Goal: Information Seeking & Learning: Learn about a topic

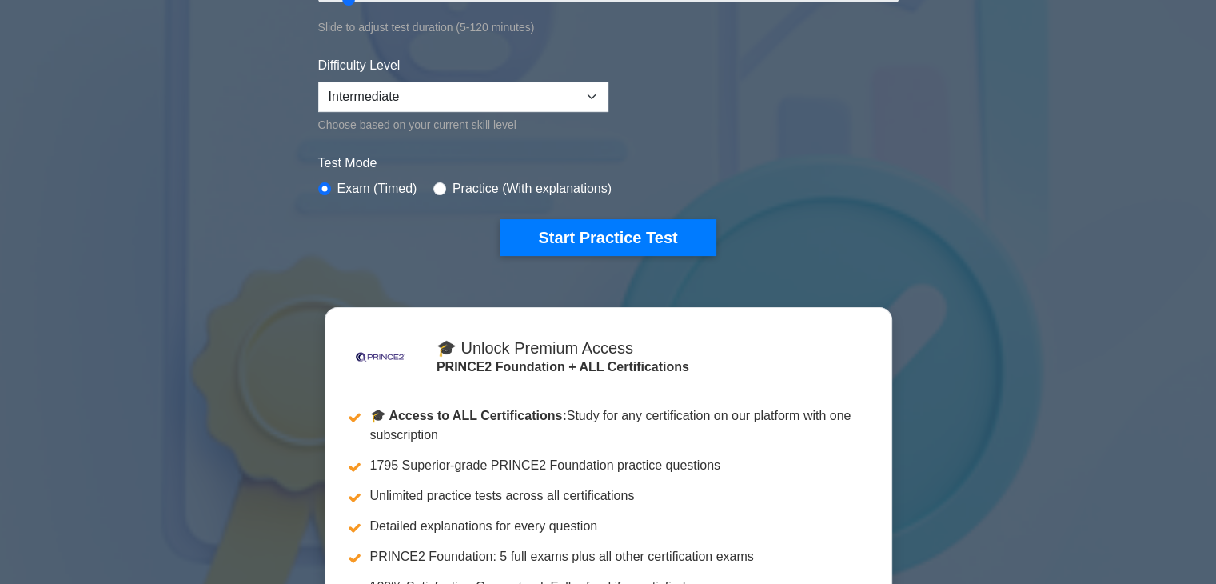
scroll to position [400, 0]
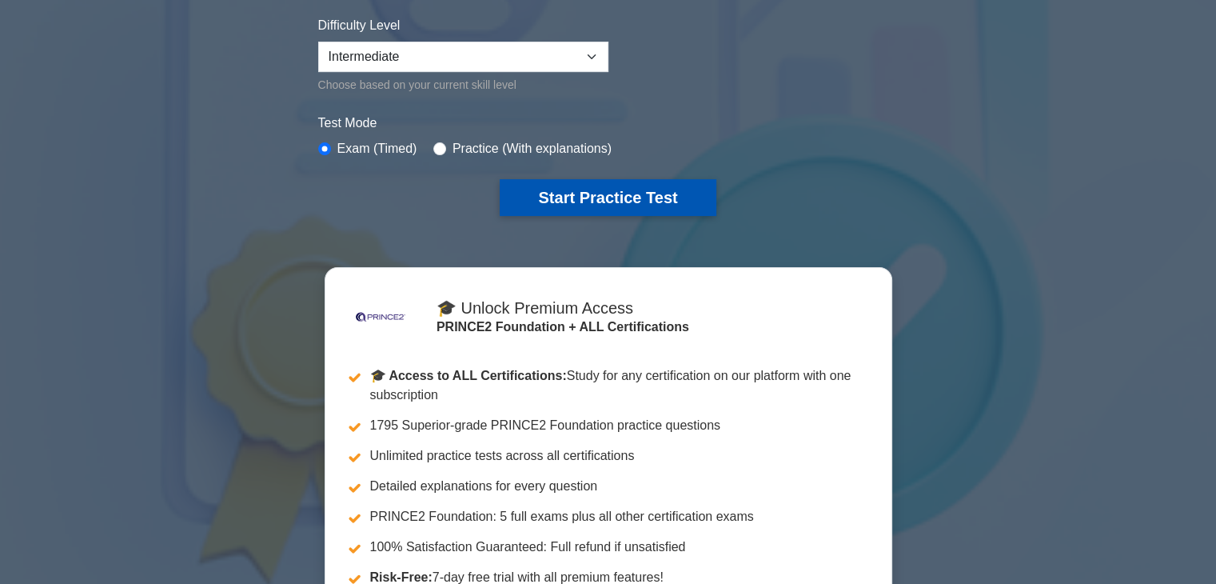
click at [583, 189] on button "Start Practice Test" at bounding box center [608, 197] width 216 height 37
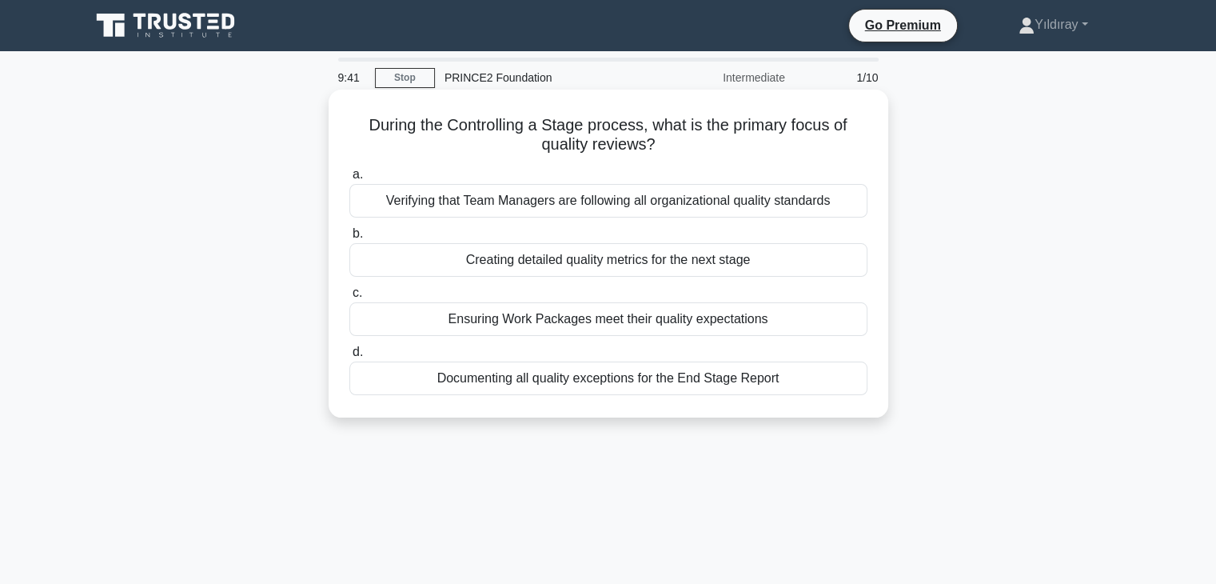
click at [737, 321] on div "Ensuring Work Packages meet their quality expectations" at bounding box center [608, 319] width 518 height 34
click at [349, 298] on input "c. Ensuring Work Packages meet their quality expectations" at bounding box center [349, 293] width 0 height 10
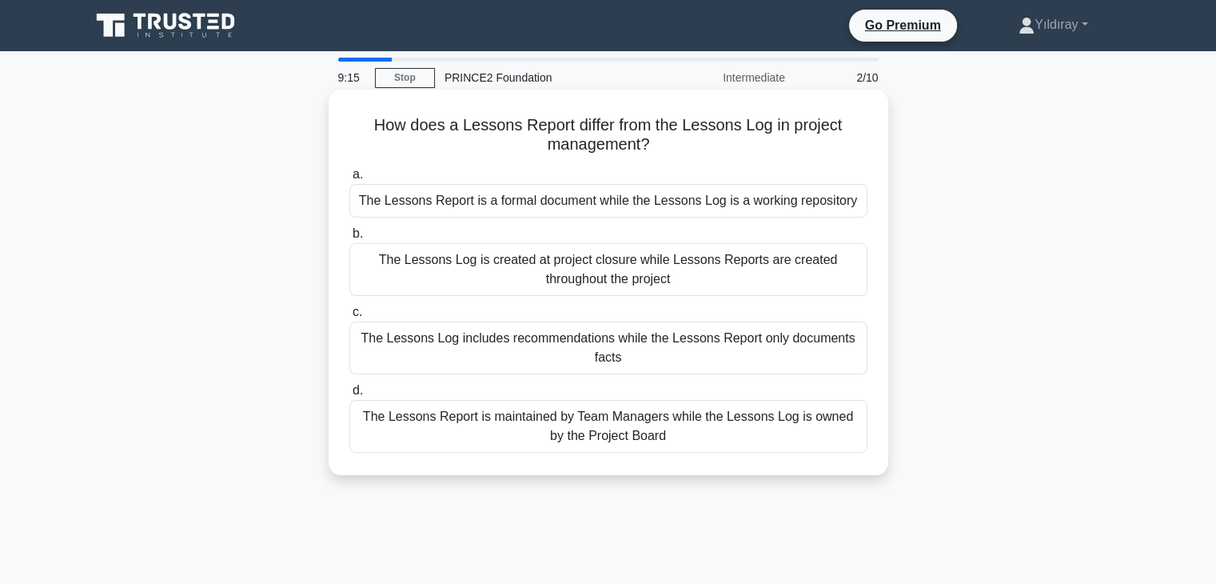
click at [788, 197] on div "The Lessons Report is a formal document while the Lessons Log is a working repo…" at bounding box center [608, 201] width 518 height 34
click at [349, 180] on input "a. The Lessons Report is a formal document while the Lessons Log is a working r…" at bounding box center [349, 174] width 0 height 10
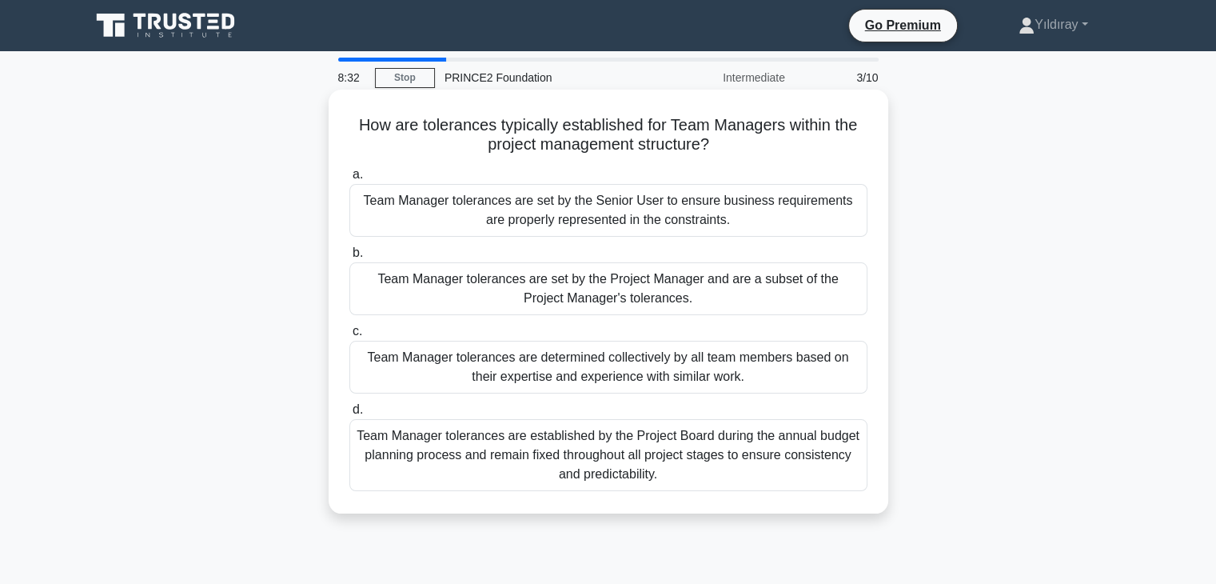
click at [755, 301] on div "Team Manager tolerances are set by the Project Manager and are a subset of the …" at bounding box center [608, 288] width 518 height 53
click at [349, 258] on input "b. Team Manager tolerances are set by the Project Manager and are a subset of t…" at bounding box center [349, 253] width 0 height 10
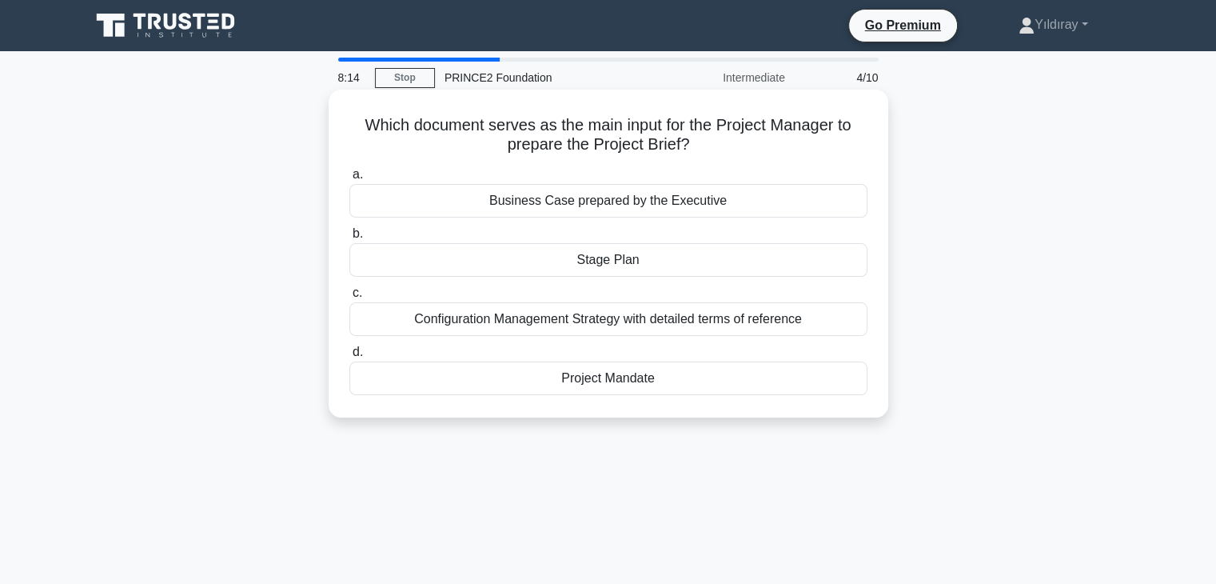
click at [675, 379] on div "Project Mandate" at bounding box center [608, 378] width 518 height 34
click at [349, 357] on input "d. Project Mandate" at bounding box center [349, 352] width 0 height 10
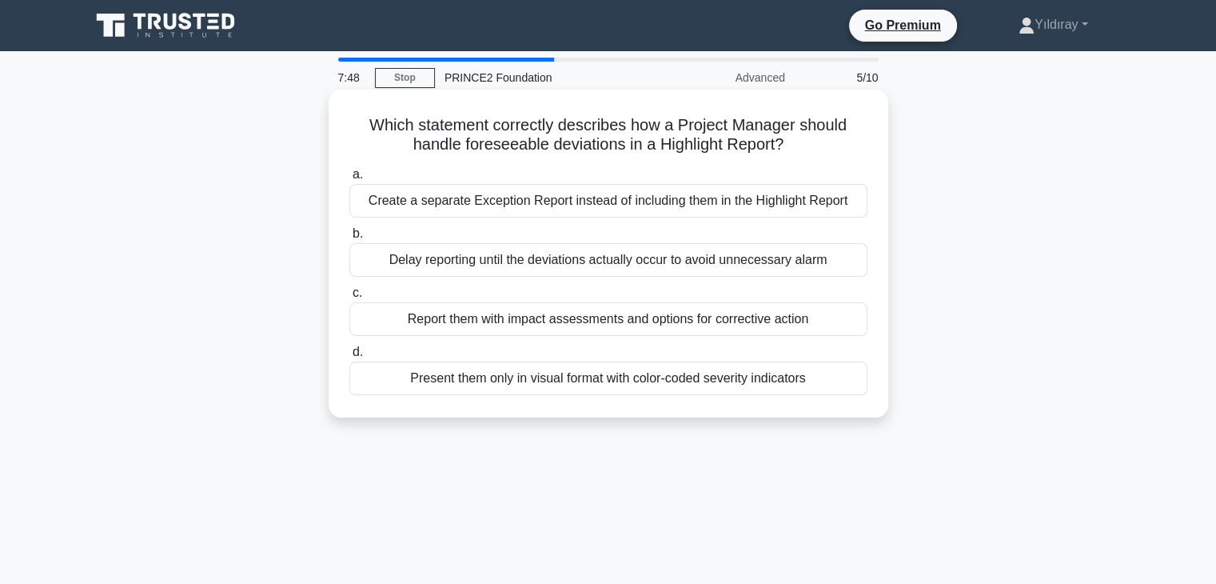
click at [723, 321] on div "Report them with impact assessments and options for corrective action" at bounding box center [608, 319] width 518 height 34
click at [349, 298] on input "c. Report them with impact assessments and options for corrective action" at bounding box center [349, 293] width 0 height 10
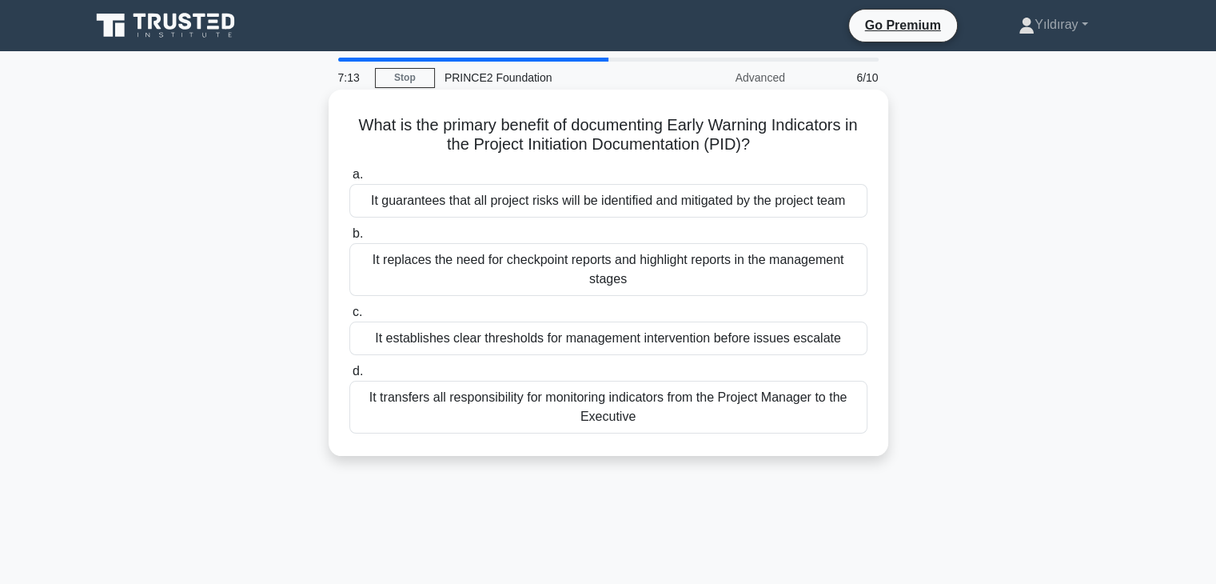
click at [598, 345] on div "It establishes clear thresholds for management intervention before issues escal…" at bounding box center [608, 338] width 518 height 34
click at [349, 317] on input "c. It establishes clear thresholds for management intervention before issues es…" at bounding box center [349, 312] width 0 height 10
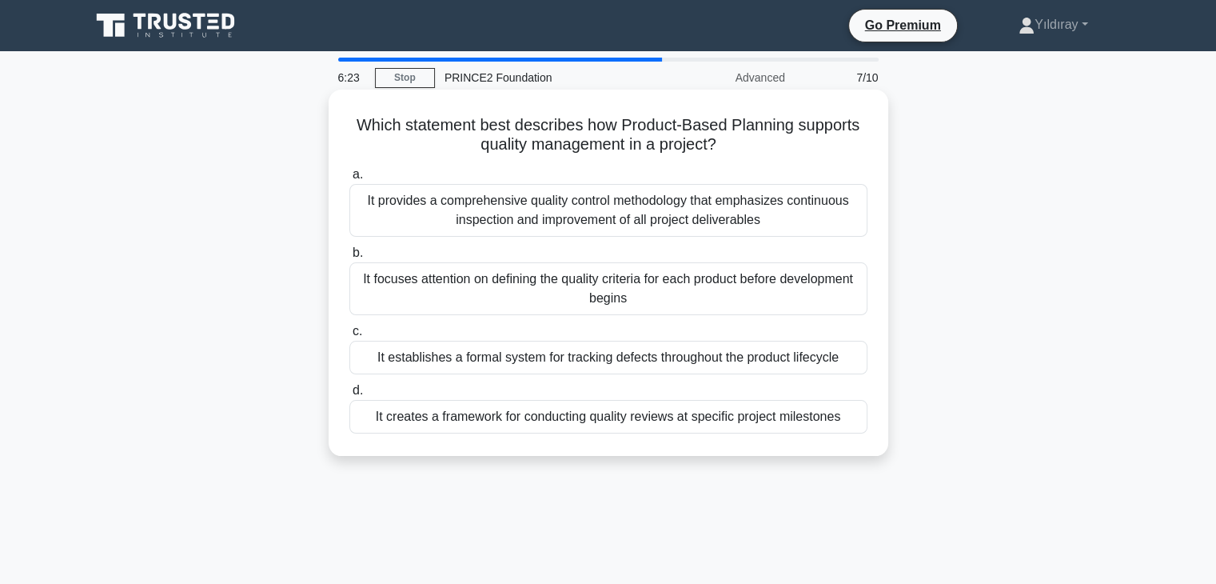
click at [740, 289] on div "It focuses attention on defining the quality criteria for each product before d…" at bounding box center [608, 288] width 518 height 53
click at [349, 258] on input "b. It focuses attention on defining the quality criteria for each product befor…" at bounding box center [349, 253] width 0 height 10
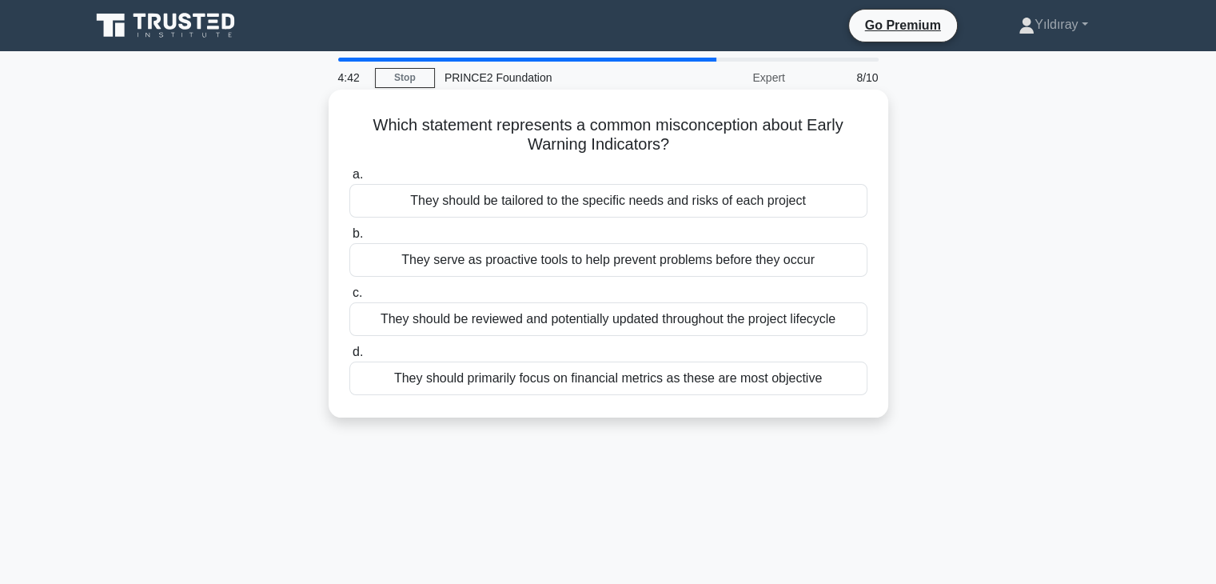
click at [626, 375] on div "They should primarily focus on financial metrics as these are most objective" at bounding box center [608, 378] width 518 height 34
click at [349, 357] on input "d. They should primarily focus on financial metrics as these are most objective" at bounding box center [349, 352] width 0 height 10
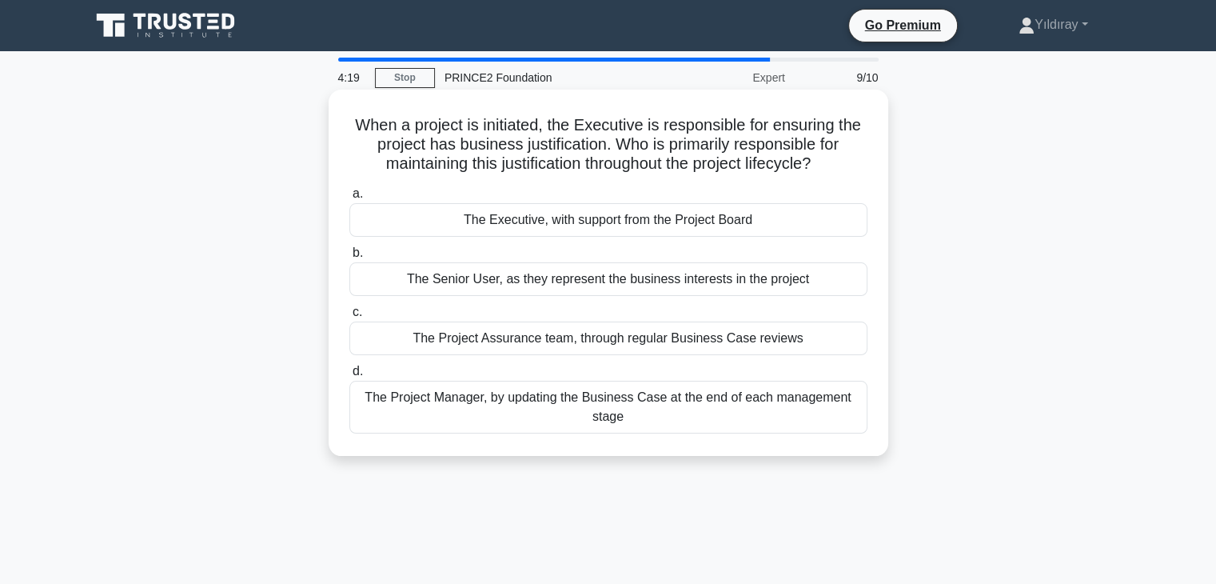
click at [659, 221] on div "The Executive, with support from the Project Board" at bounding box center [608, 220] width 518 height 34
click at [349, 199] on input "a. The Executive, with support from the Project Board" at bounding box center [349, 194] width 0 height 10
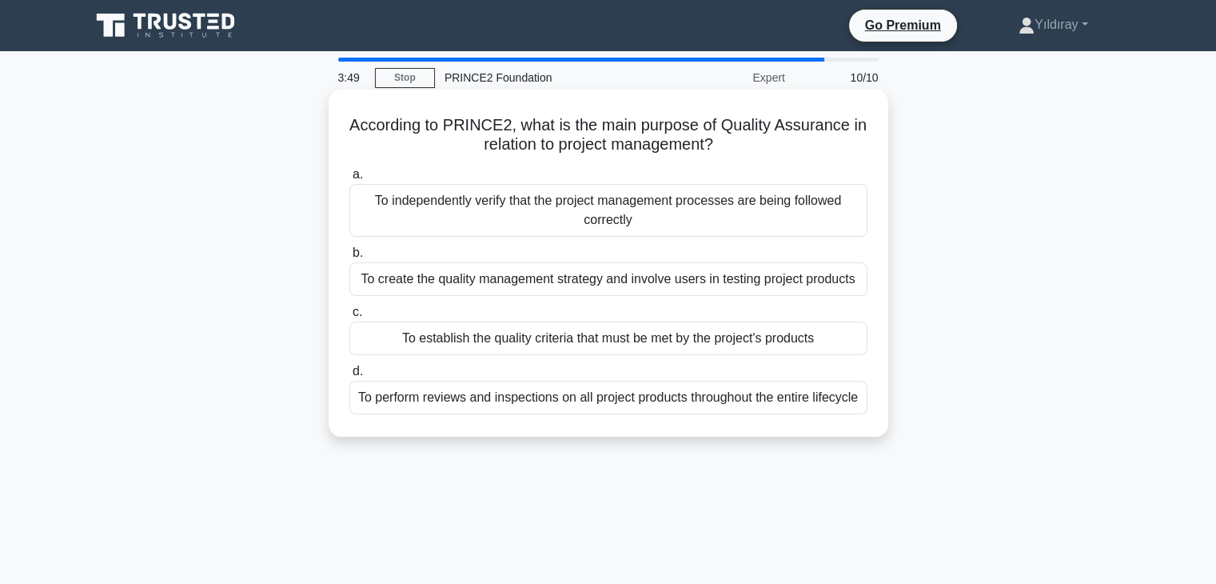
click at [694, 340] on div "To establish the quality criteria that must be met by the project's products" at bounding box center [608, 338] width 518 height 34
click at [349, 317] on input "c. To establish the quality criteria that must be met by the project's products" at bounding box center [349, 312] width 0 height 10
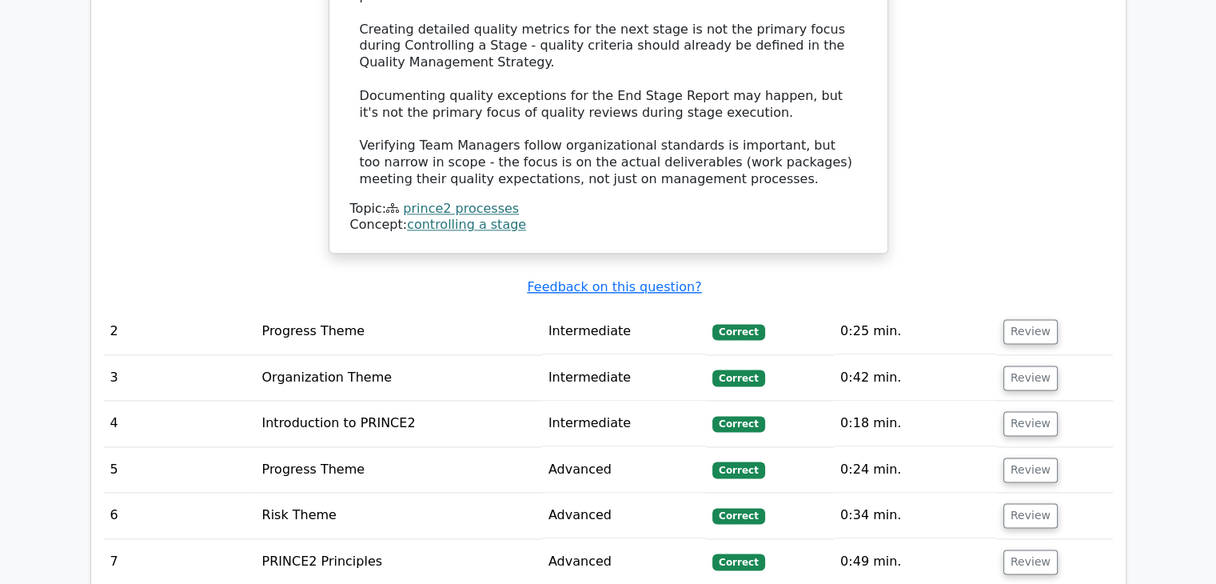
scroll to position [1999, 0]
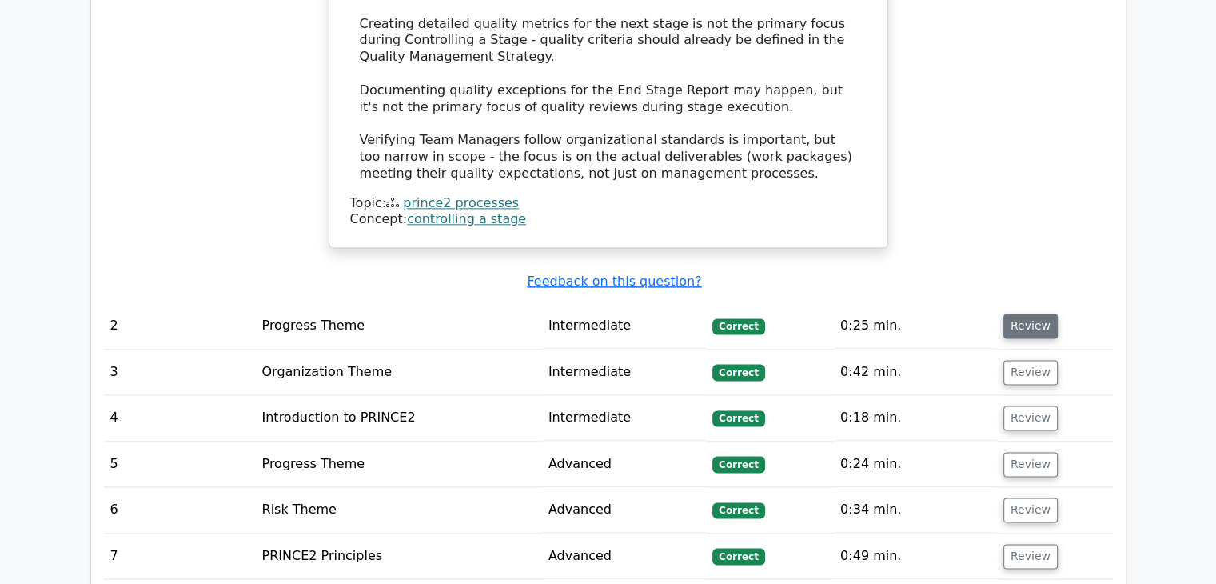
click at [1023, 313] on button "Review" at bounding box center [1030, 325] width 54 height 25
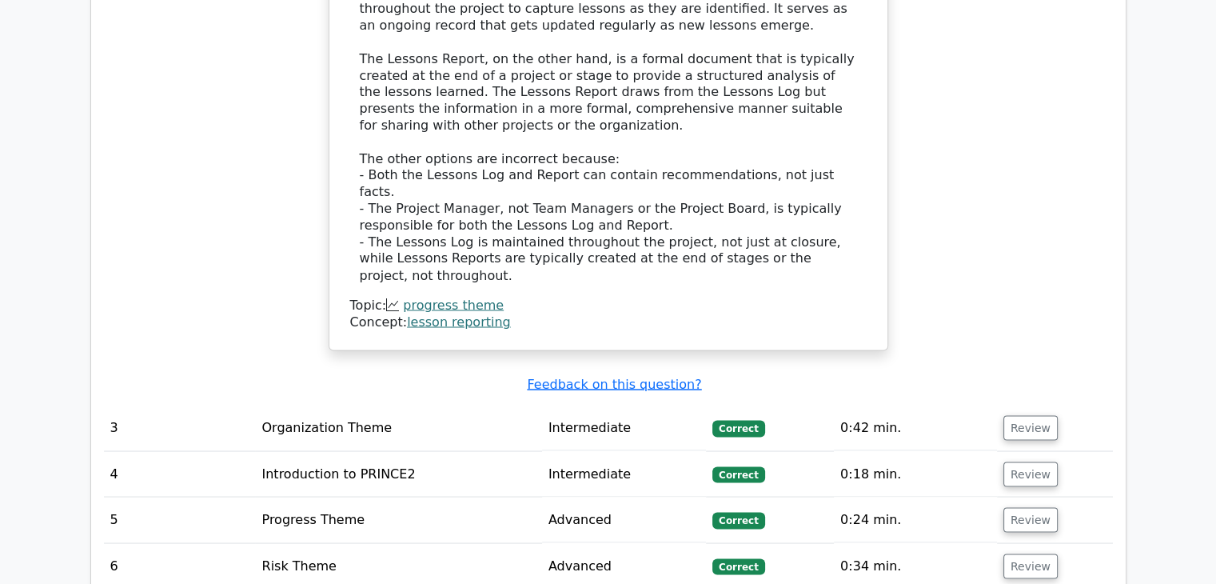
scroll to position [2798, 0]
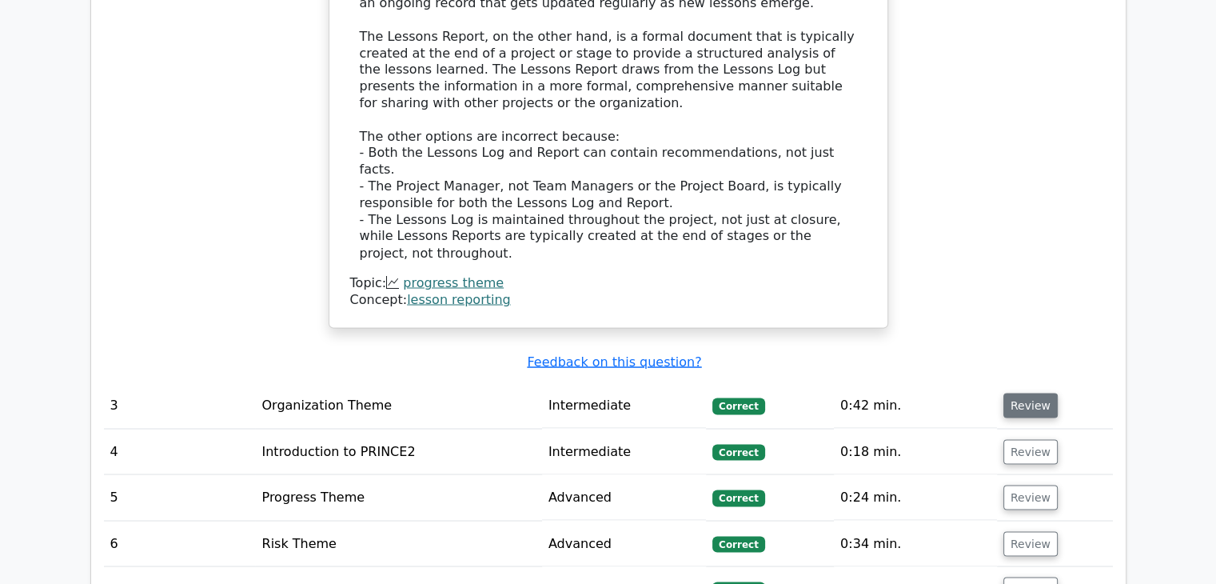
click at [1027, 393] on button "Review" at bounding box center [1030, 405] width 54 height 25
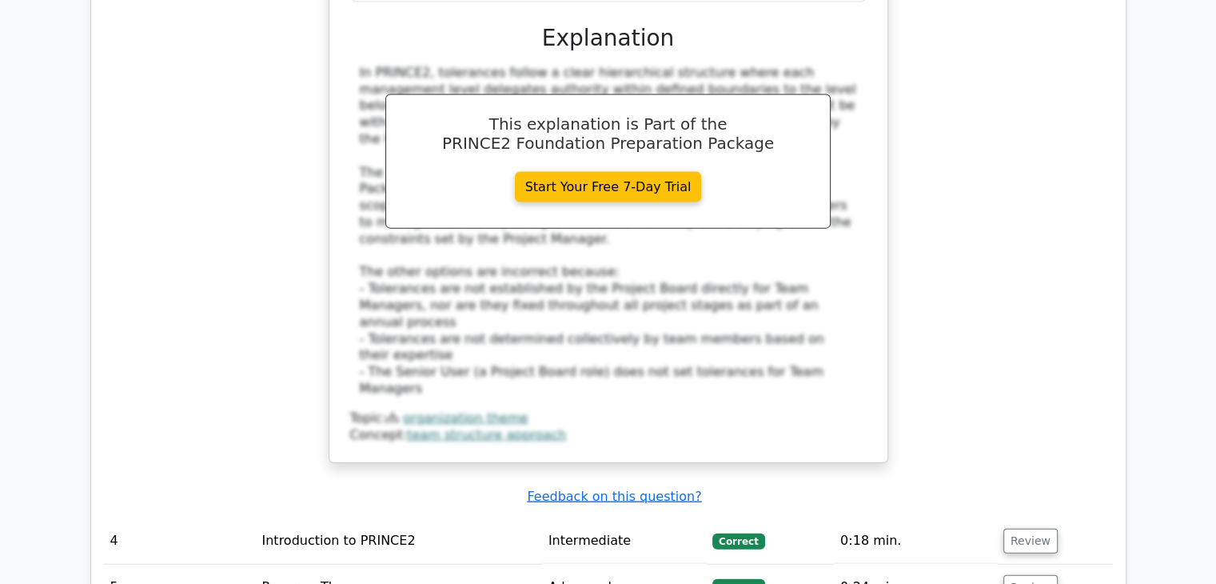
scroll to position [3598, 0]
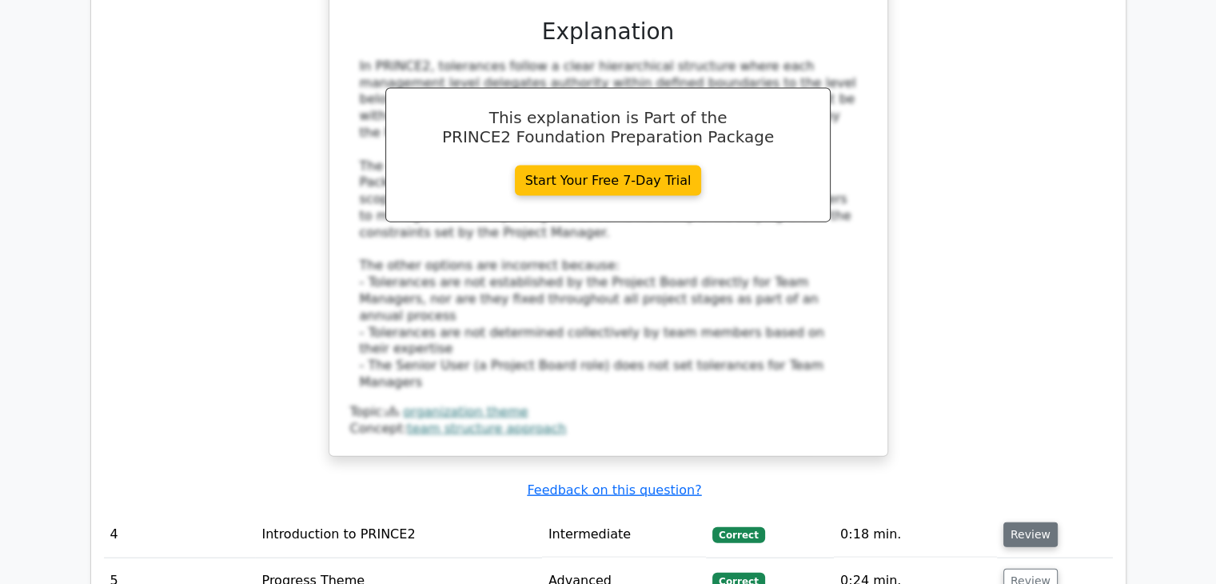
click at [1020, 522] on button "Review" at bounding box center [1030, 534] width 54 height 25
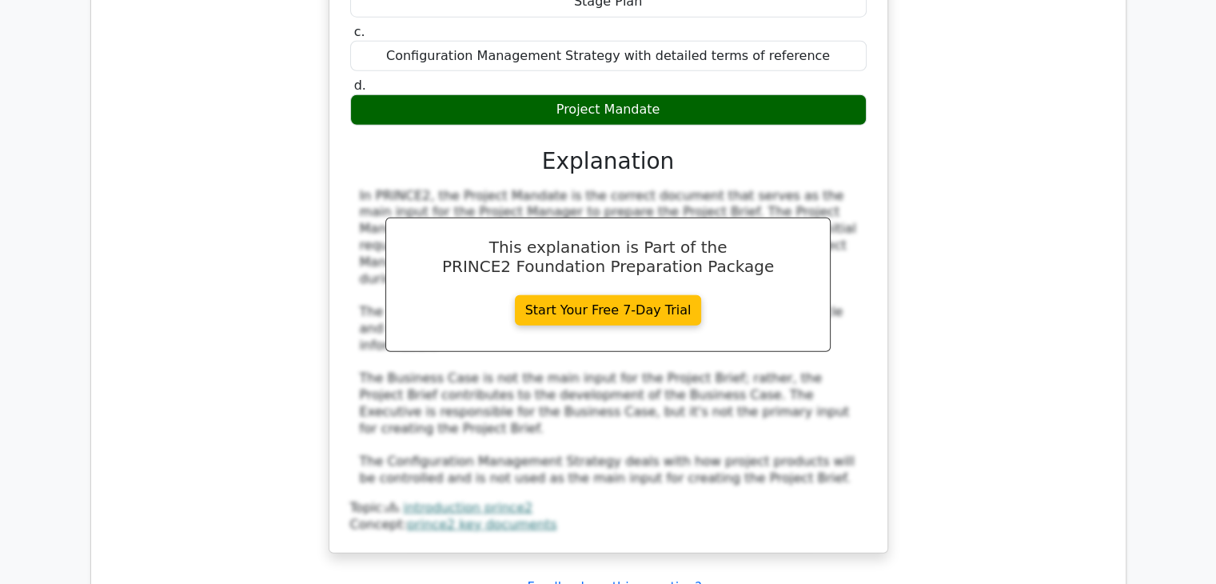
scroll to position [4317, 0]
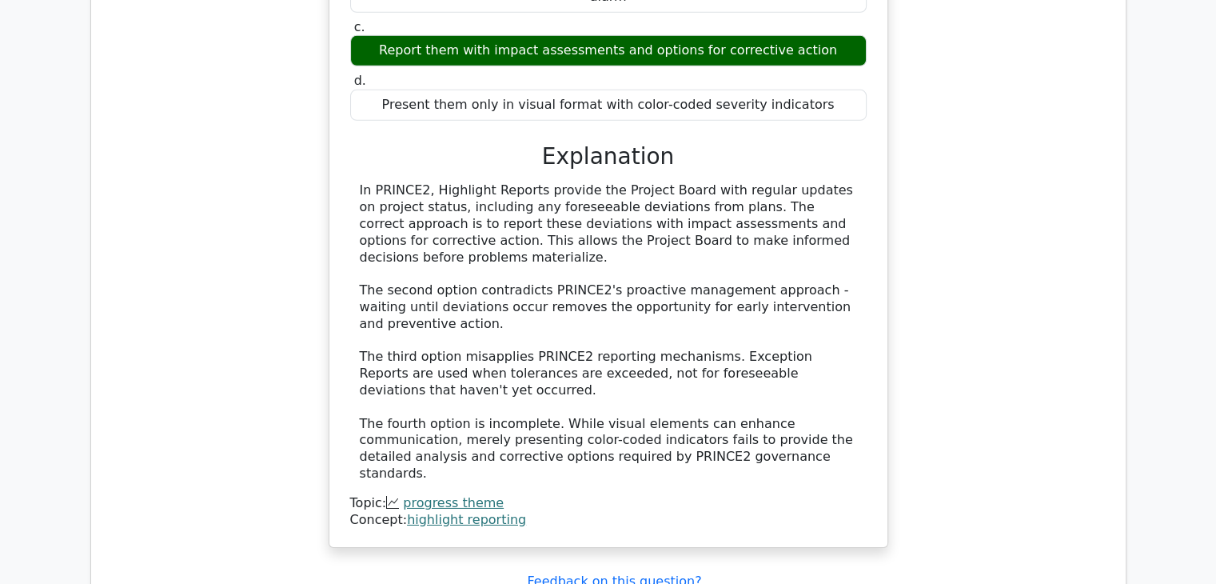
scroll to position [5197, 0]
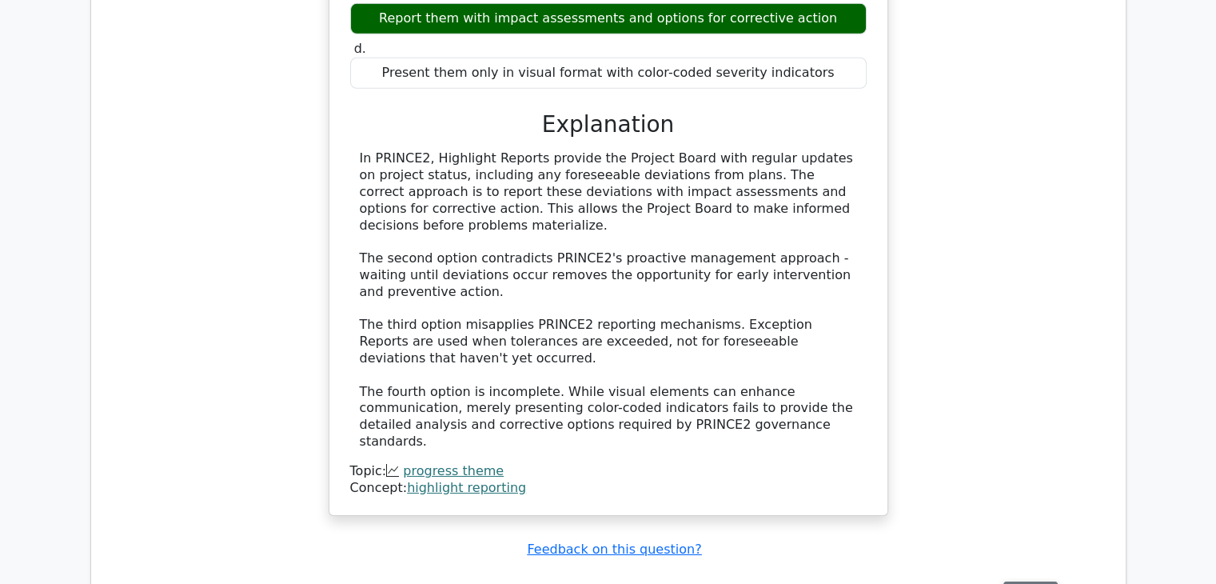
click at [1030, 581] on button "Review" at bounding box center [1030, 593] width 54 height 25
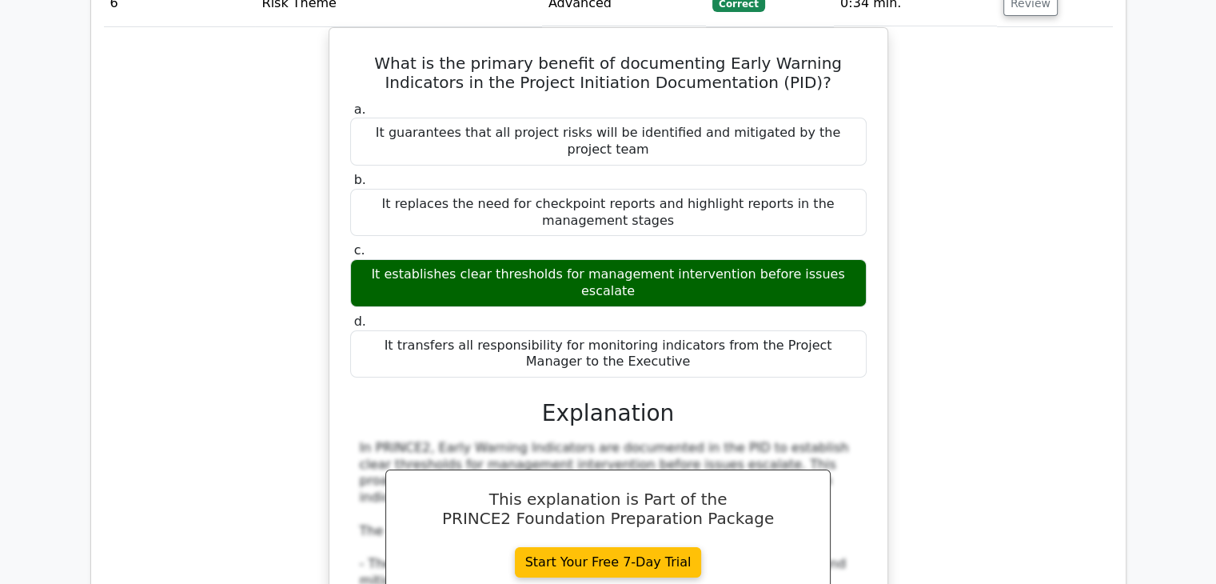
scroll to position [5836, 0]
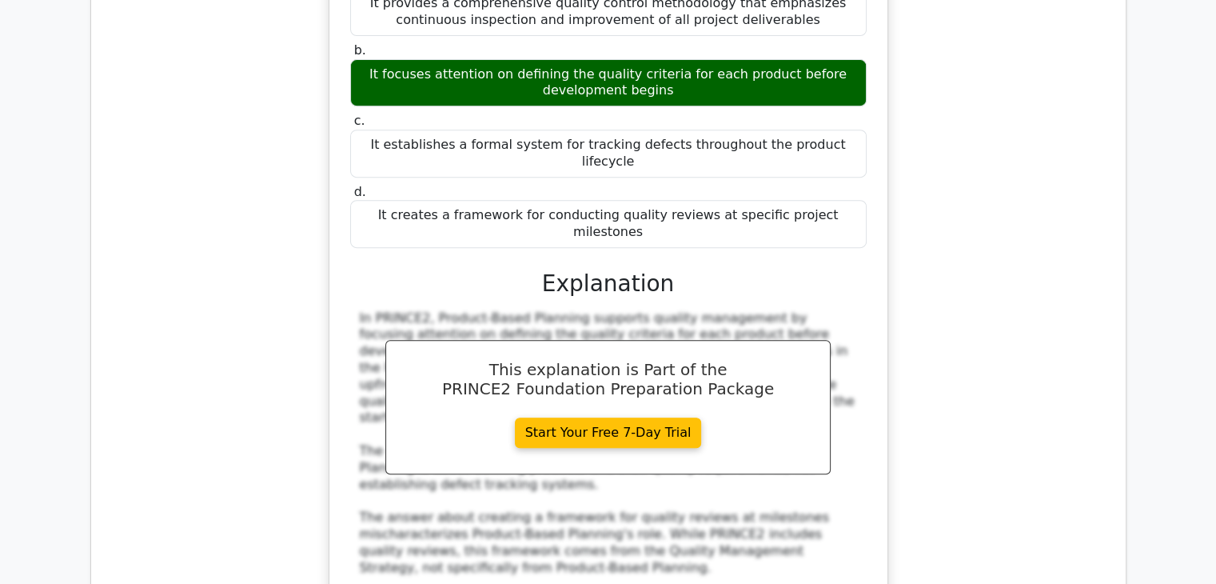
scroll to position [6796, 0]
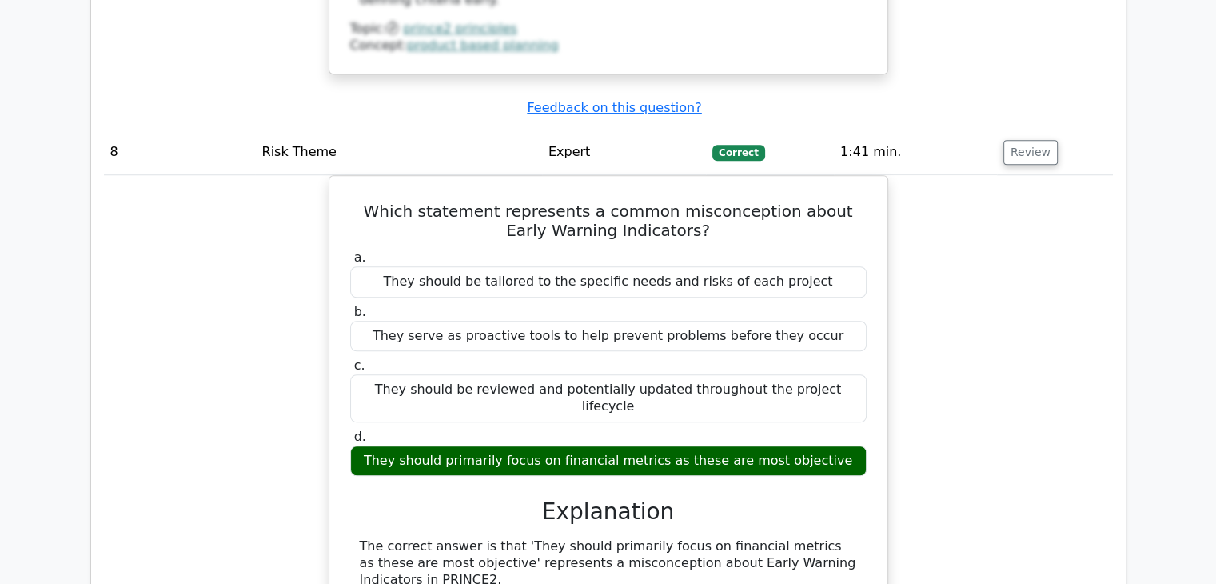
scroll to position [7436, 0]
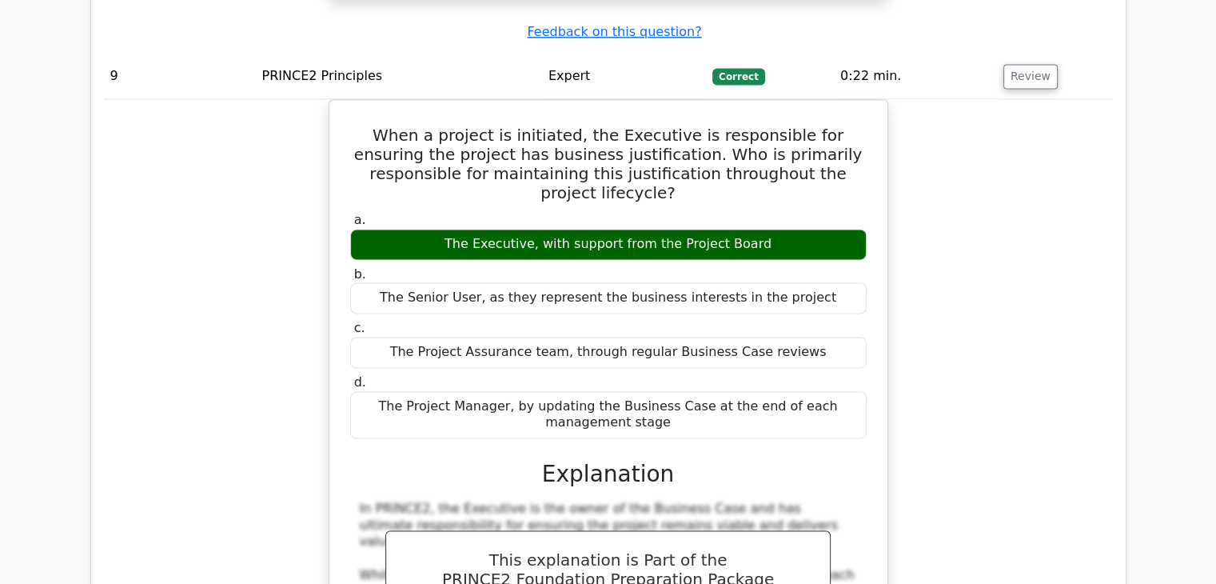
scroll to position [8395, 0]
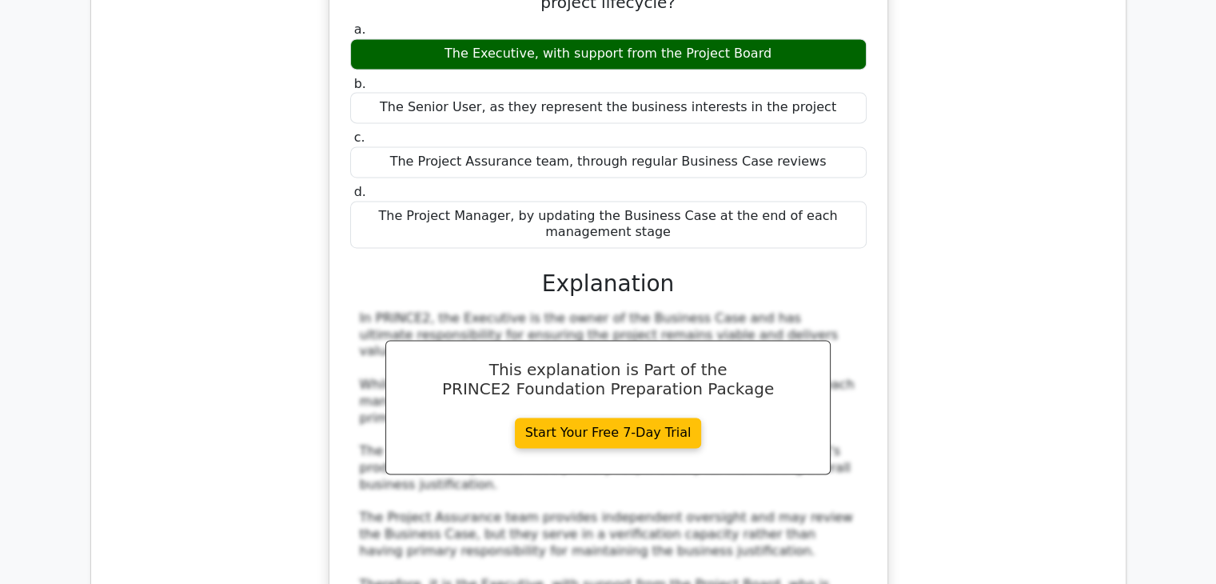
scroll to position [8555, 0]
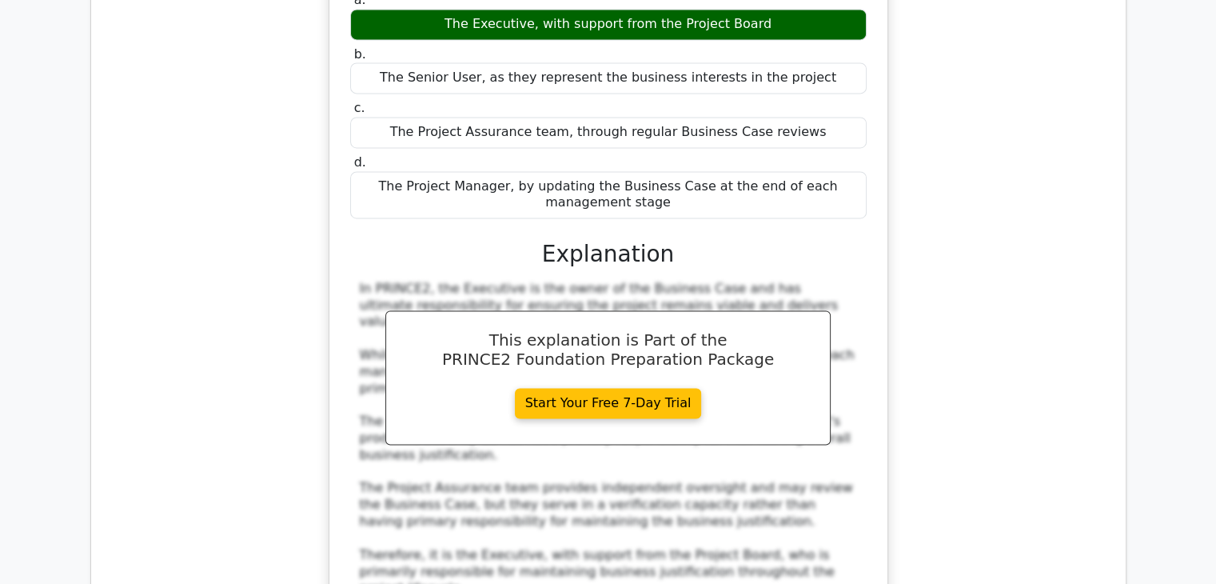
drag, startPoint x: 364, startPoint y: 330, endPoint x: 621, endPoint y: 349, distance: 258.2
copy div "To independently verify that the project management processes are being followe…"
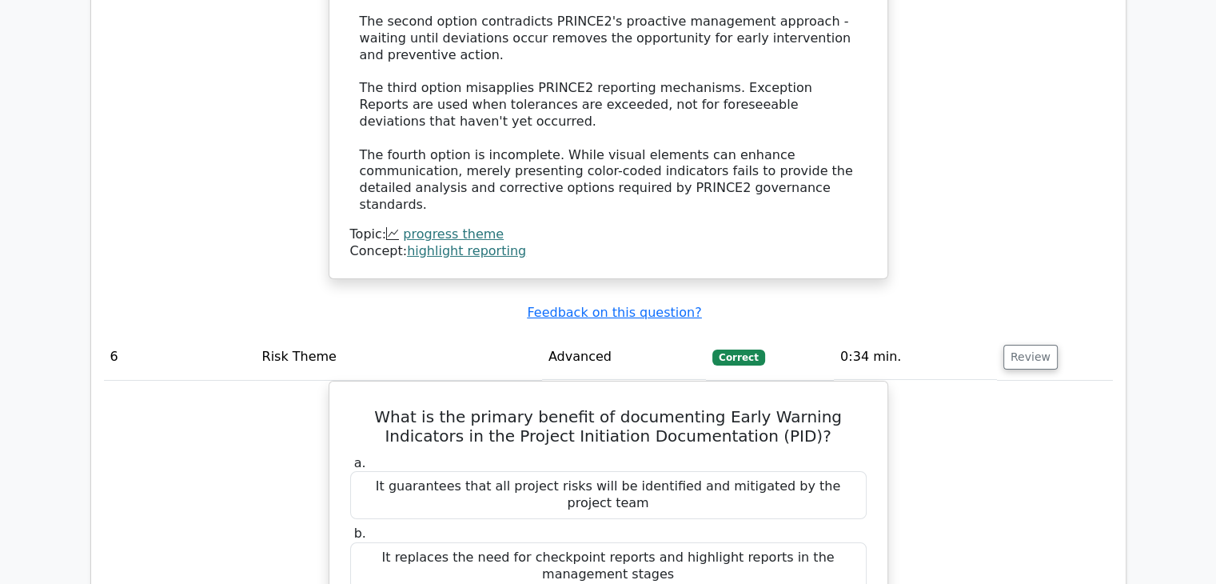
scroll to position [5437, 0]
